Goal: Task Accomplishment & Management: Manage account settings

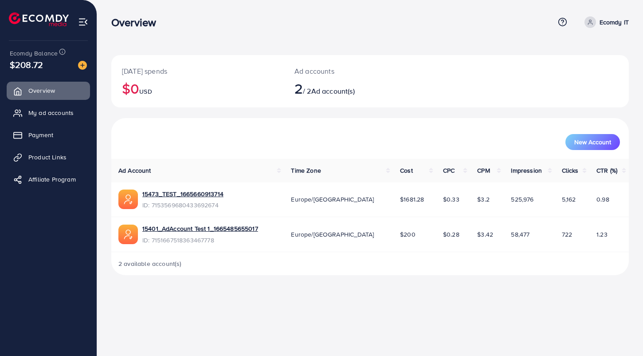
click at [603, 21] on p "Ecomdy IT" at bounding box center [614, 22] width 29 height 11
click at [574, 67] on span "Log out" at bounding box center [576, 72] width 24 height 11
click at [426, 55] on div "Today's spends $0 USD Ad accounts 2 / 2 Ad account(s)" at bounding box center [370, 81] width 518 height 52
